Goal: Task Accomplishment & Management: Manage account settings

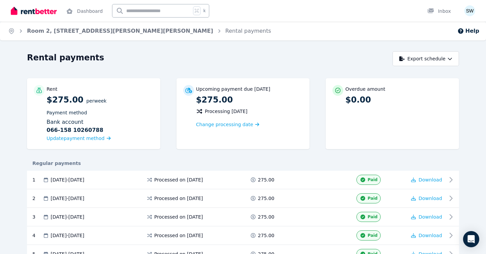
scroll to position [151, 0]
